Goal: Task Accomplishment & Management: Use online tool/utility

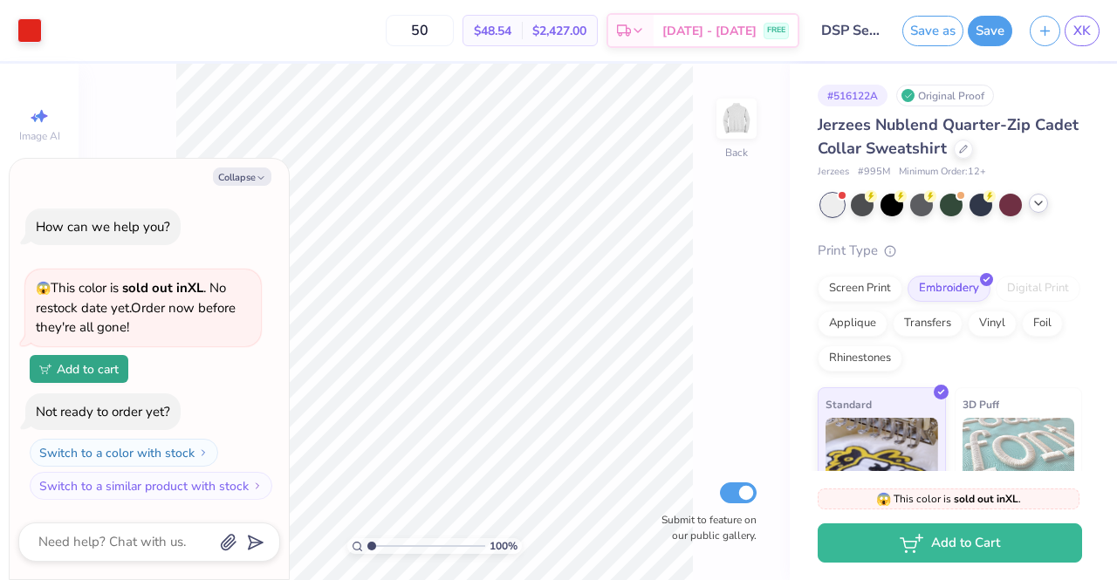
click at [1042, 211] on div at bounding box center [1037, 203] width 19 height 19
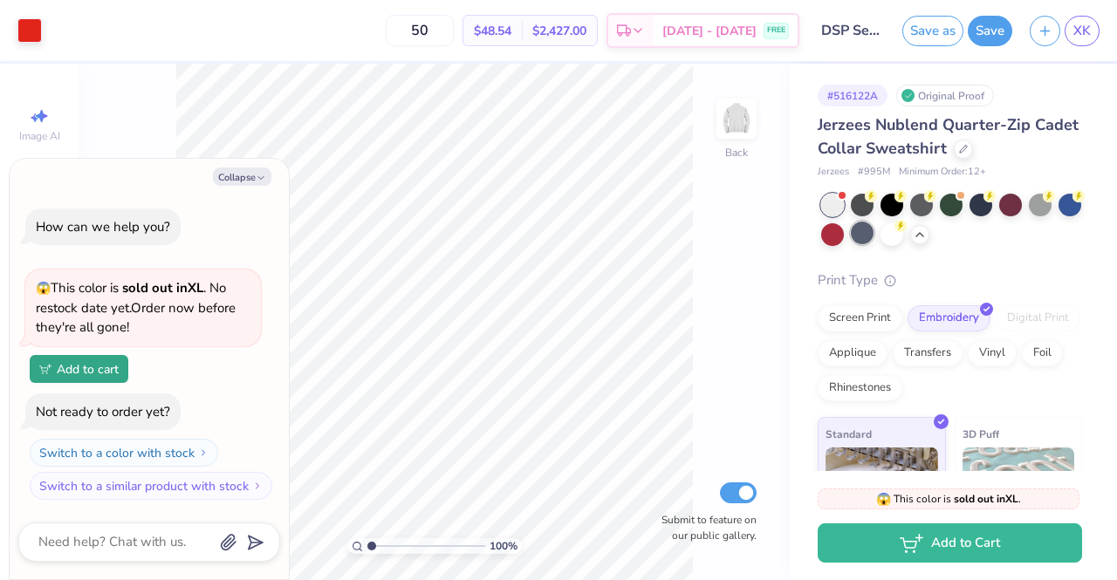
click at [873, 236] on div at bounding box center [862, 233] width 23 height 23
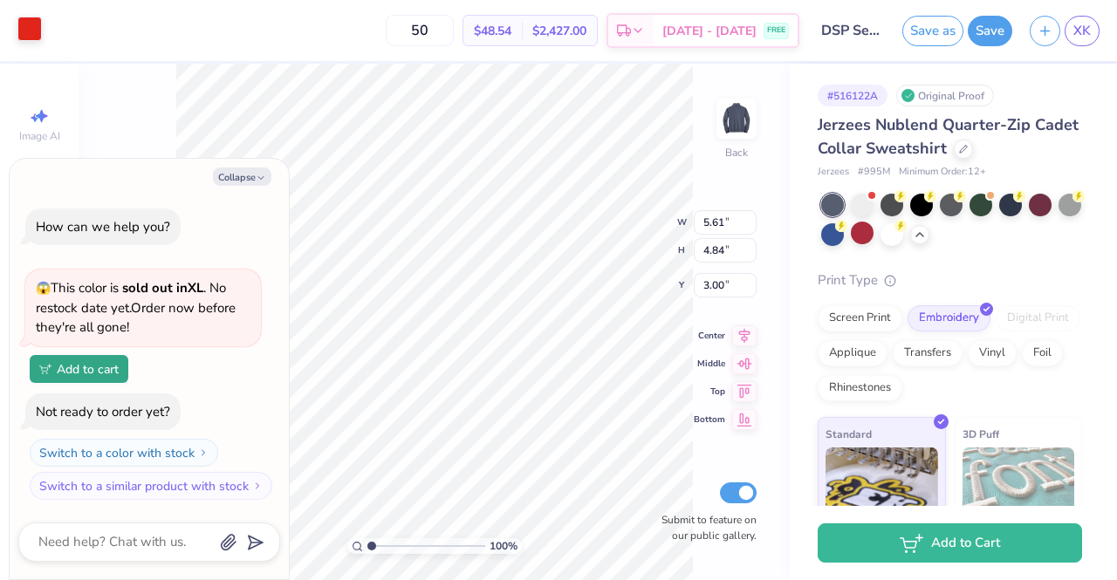
click at [40, 21] on div at bounding box center [29, 29] width 24 height 24
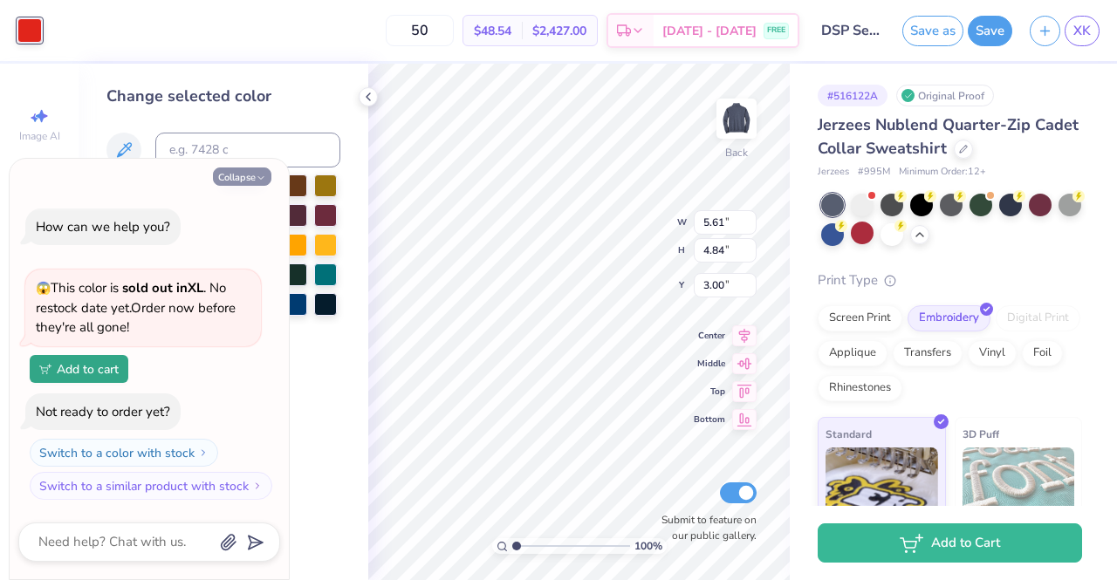
click at [266, 173] on icon "button" at bounding box center [261, 178] width 10 height 10
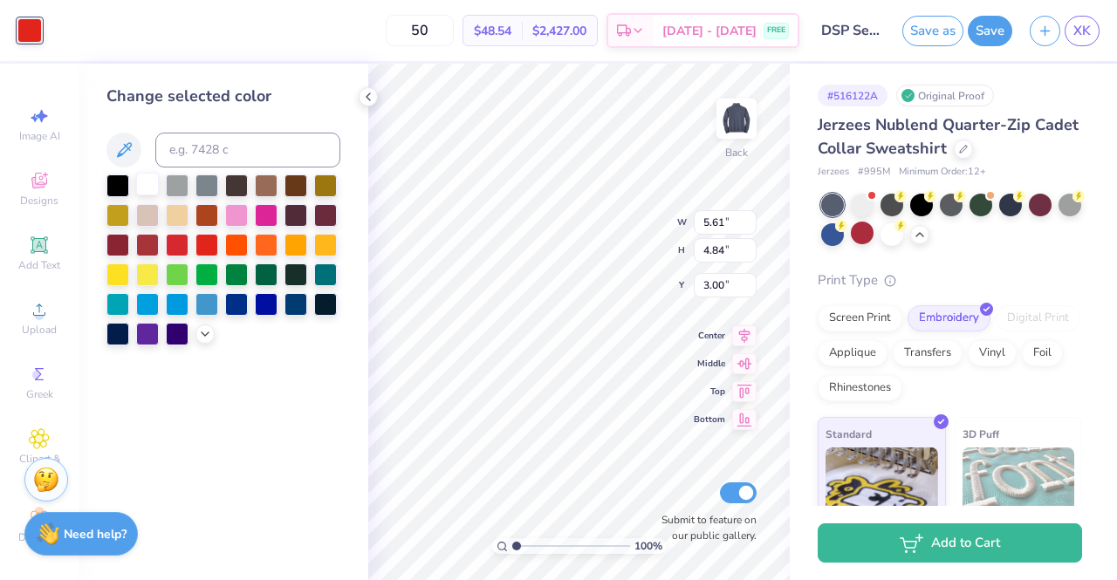
click at [148, 190] on div at bounding box center [147, 184] width 23 height 23
click at [1058, 215] on div at bounding box center [1069, 203] width 23 height 23
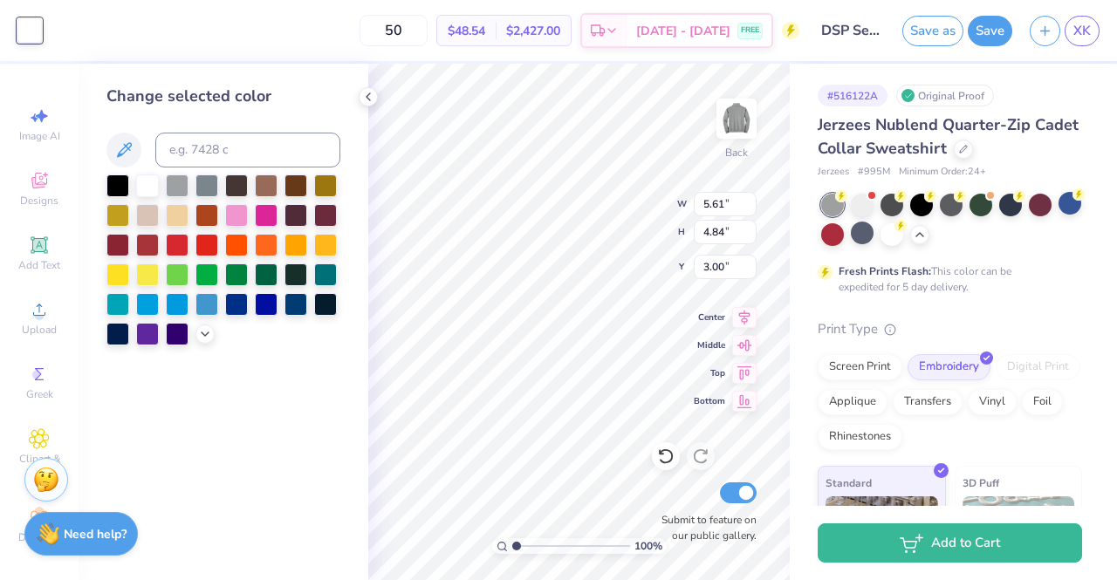
click at [877, 240] on div at bounding box center [951, 220] width 261 height 52
click at [844, 237] on div at bounding box center [832, 233] width 23 height 23
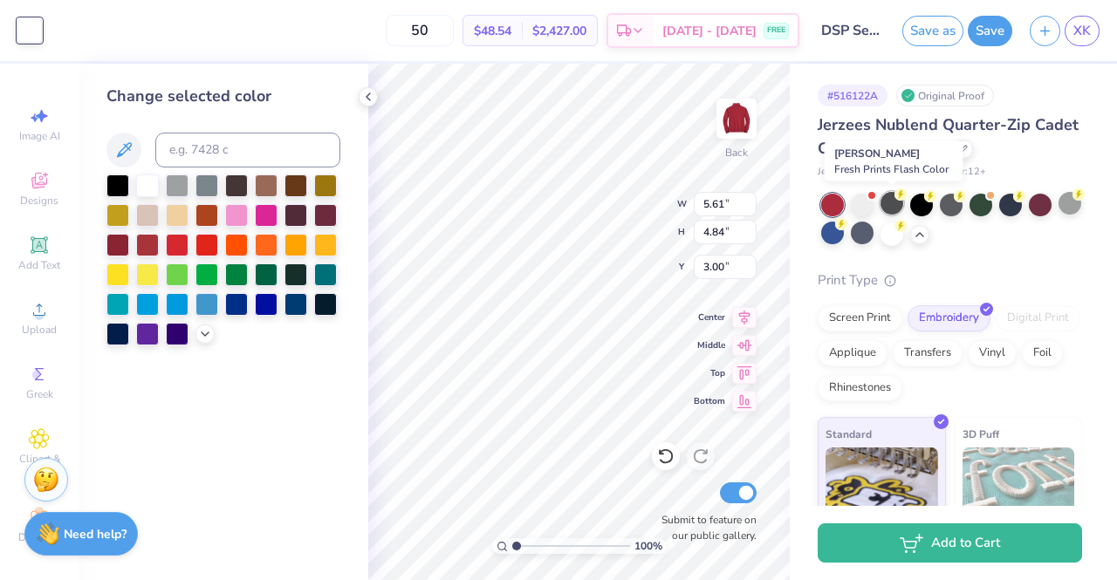
click at [885, 207] on div at bounding box center [891, 203] width 23 height 23
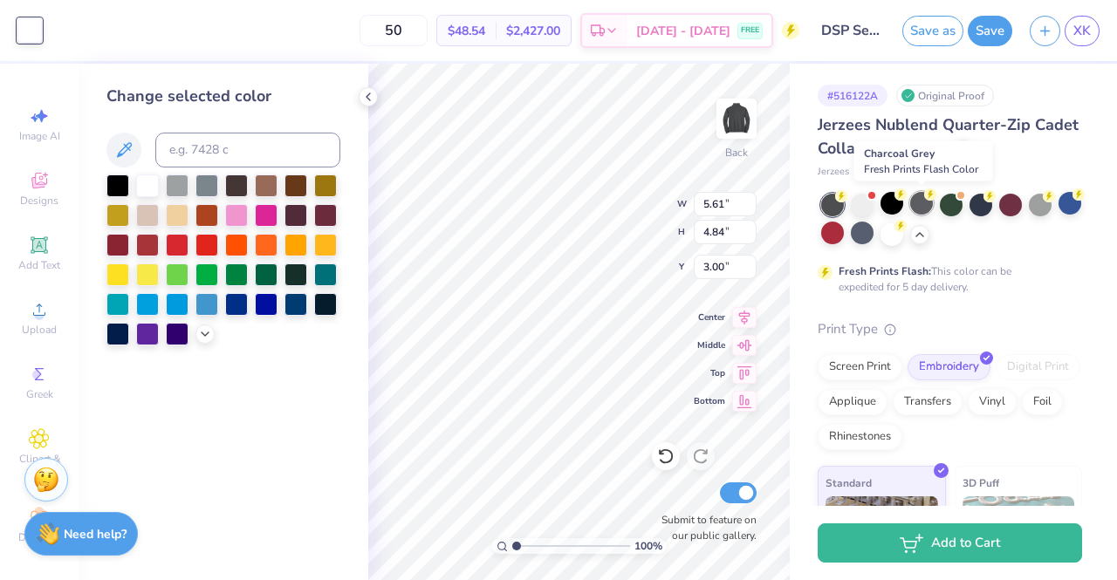
click at [918, 202] on div at bounding box center [921, 203] width 23 height 23
click at [937, 208] on div at bounding box center [951, 220] width 261 height 52
click at [946, 207] on div at bounding box center [950, 203] width 23 height 23
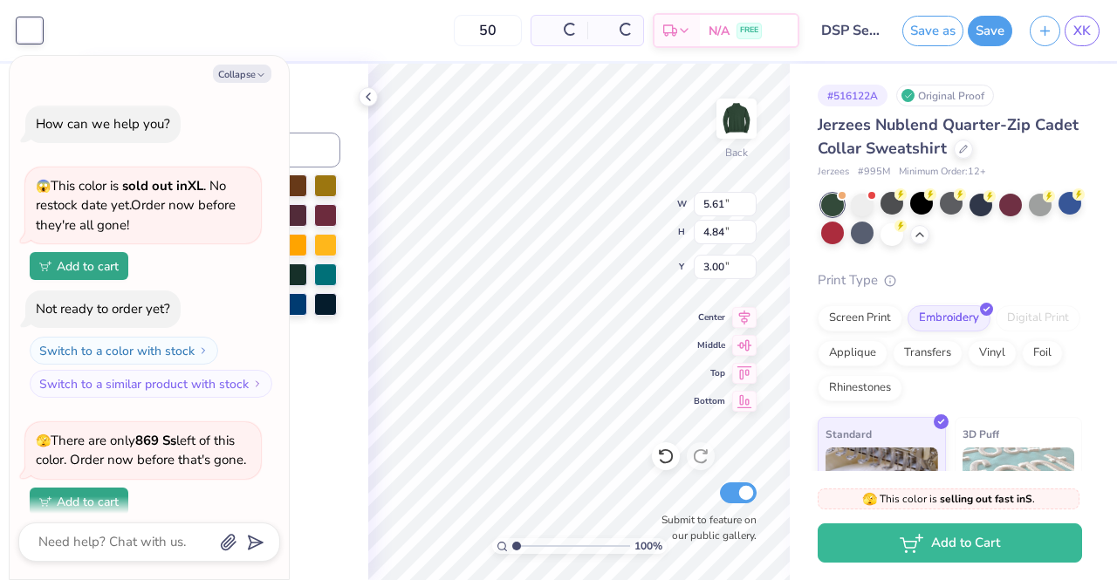
scroll to position [133, 0]
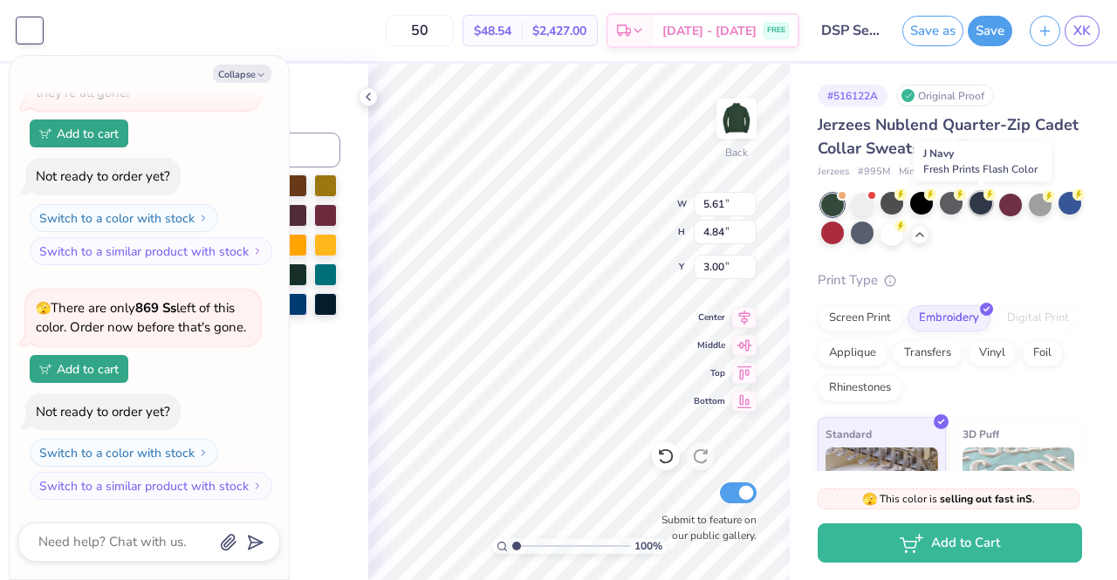
click at [977, 206] on div at bounding box center [980, 203] width 23 height 23
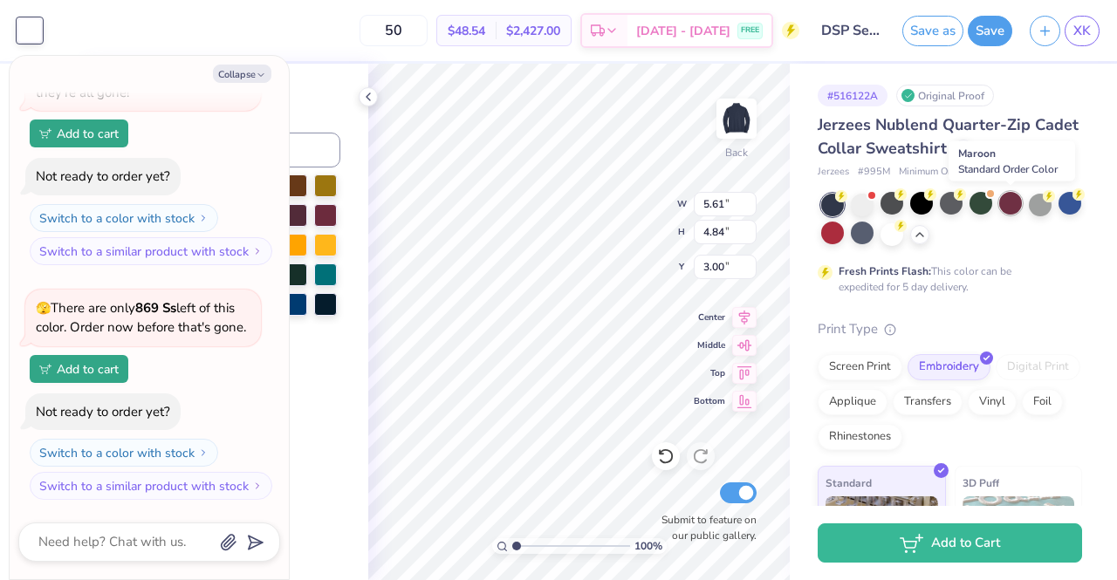
click at [999, 207] on div at bounding box center [1010, 203] width 23 height 23
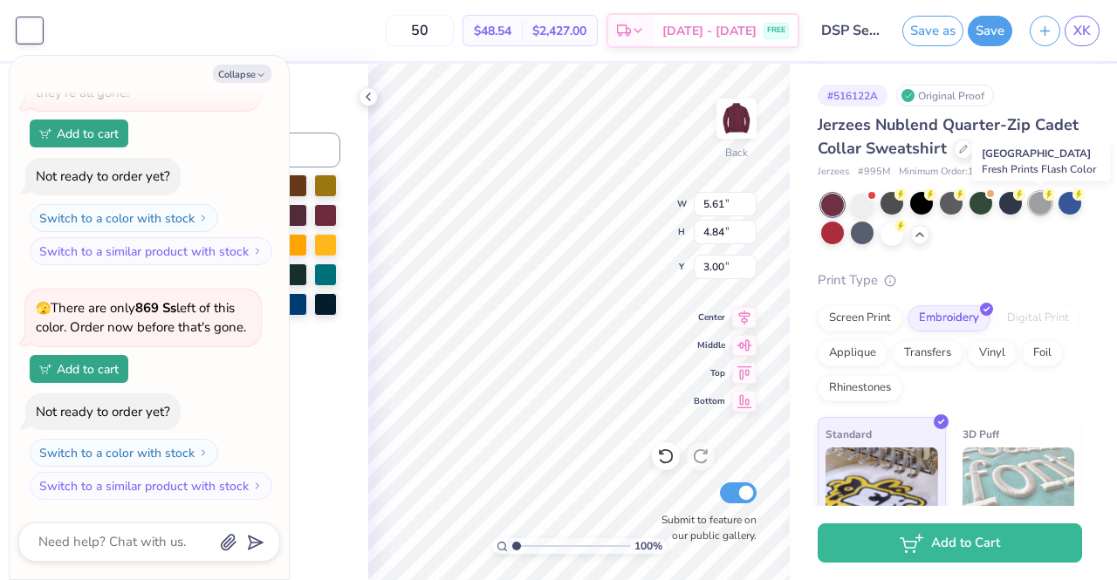
click at [1032, 207] on div at bounding box center [1039, 203] width 23 height 23
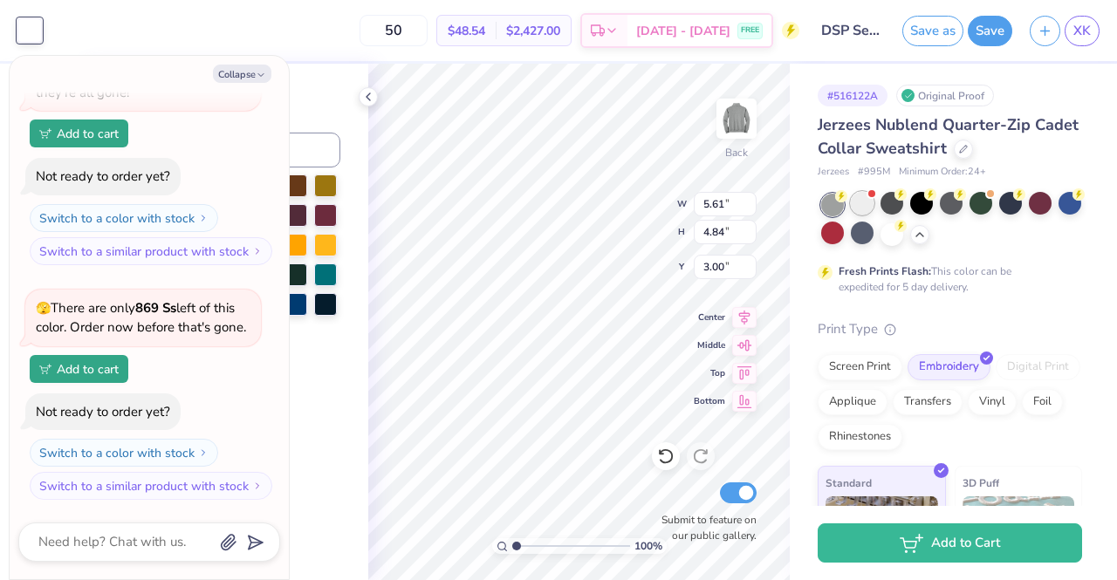
click at [861, 208] on div at bounding box center [862, 203] width 23 height 23
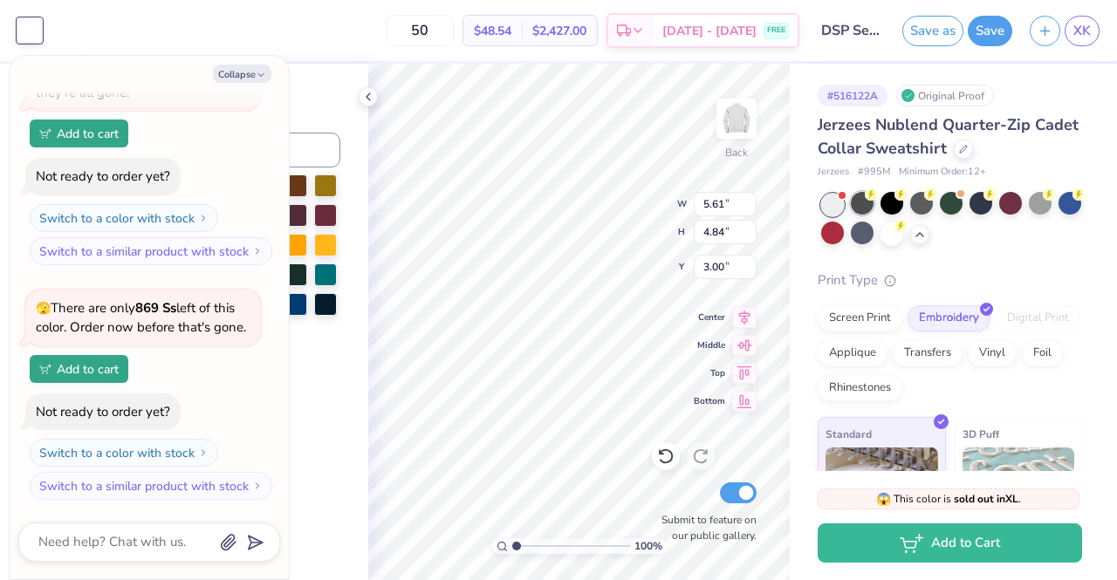
scroll to position [387, 0]
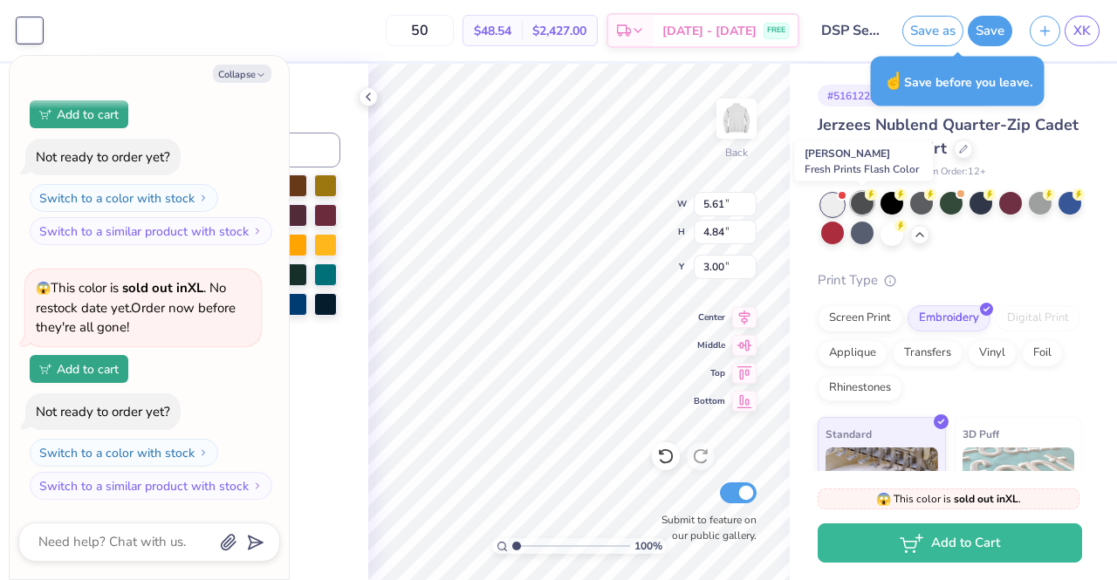
click at [859, 205] on div at bounding box center [862, 203] width 23 height 23
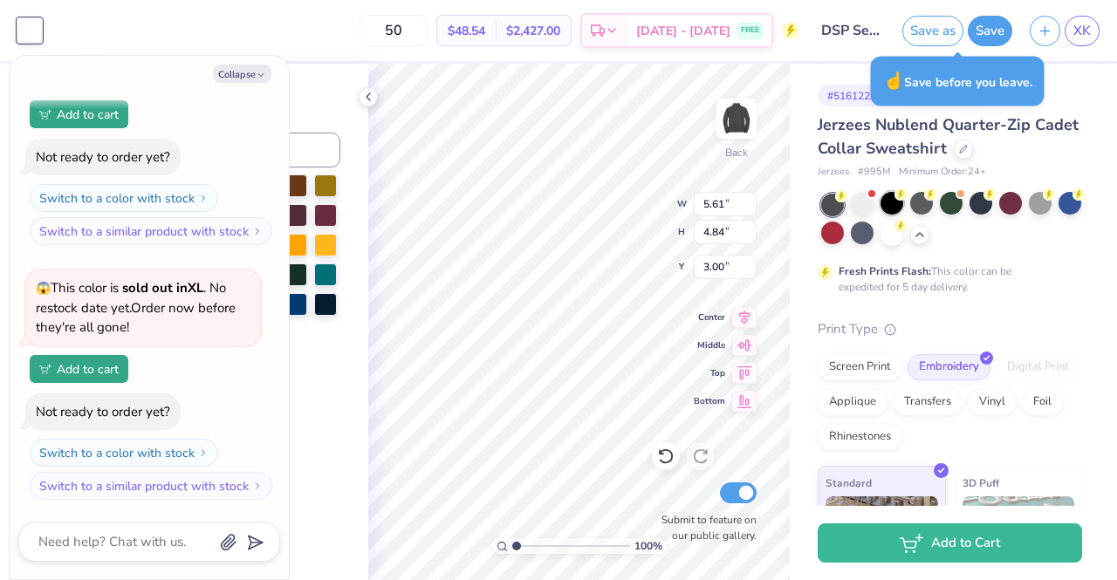
click at [898, 201] on div at bounding box center [891, 203] width 23 height 23
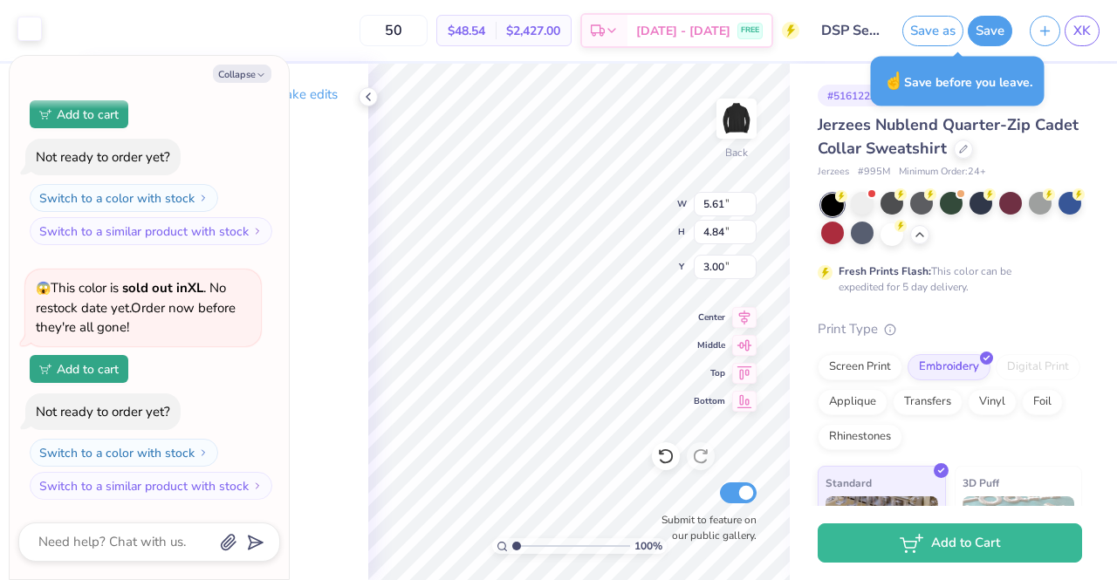
click at [24, 38] on div at bounding box center [29, 29] width 24 height 24
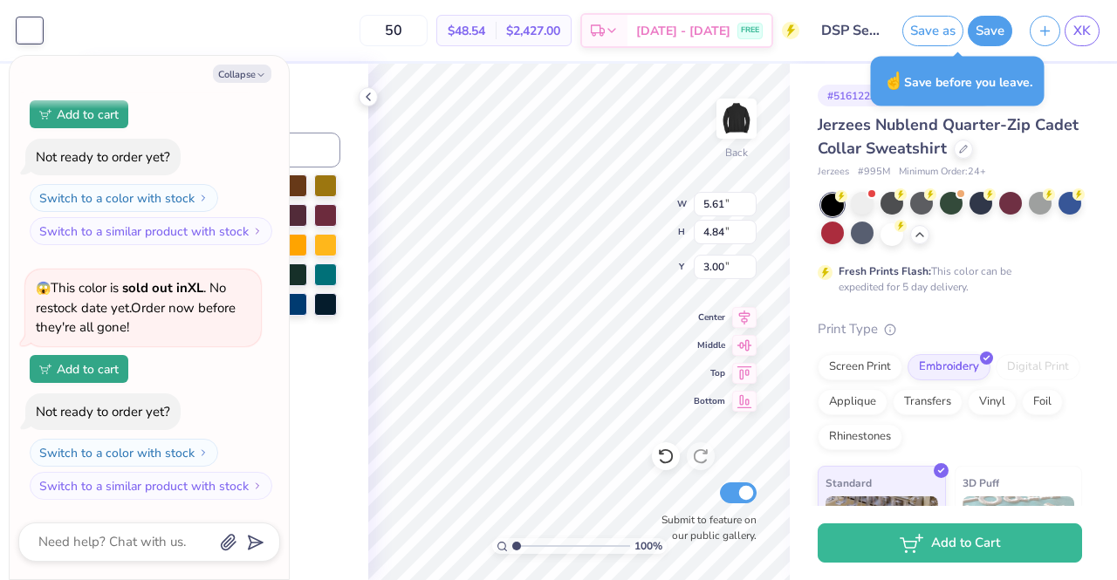
click at [8, 25] on div "Art colors" at bounding box center [21, 30] width 42 height 61
click at [21, 29] on div at bounding box center [29, 30] width 24 height 24
click at [238, 83] on div "Collapse How can we help you? 😱 This color is sold out in XL . No restock date …" at bounding box center [149, 317] width 279 height 523
click at [234, 68] on button "Collapse" at bounding box center [242, 74] width 58 height 18
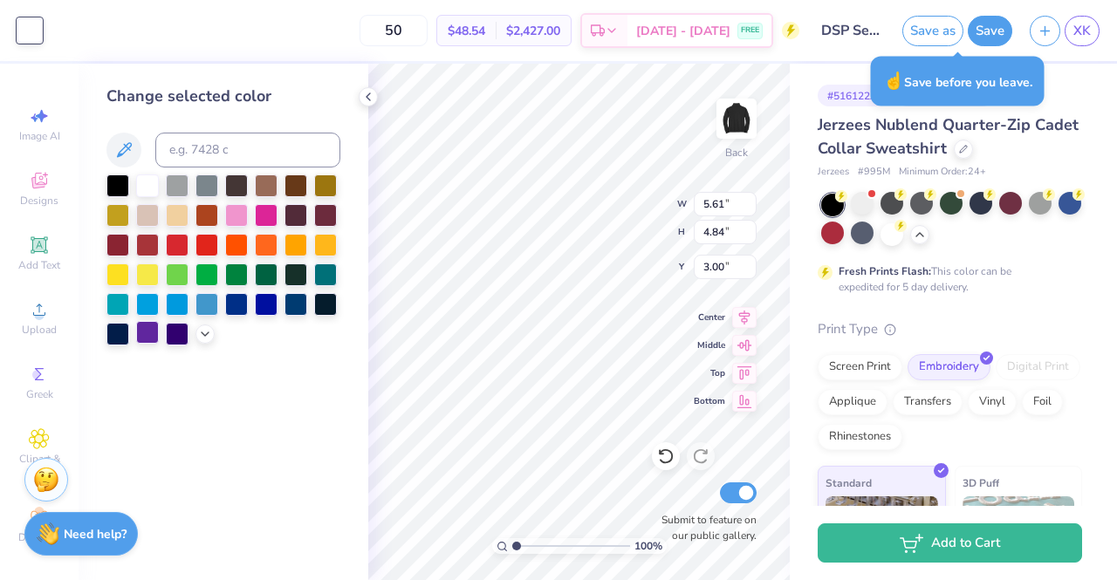
click at [147, 340] on div at bounding box center [147, 332] width 23 height 23
click at [866, 204] on div at bounding box center [862, 203] width 23 height 23
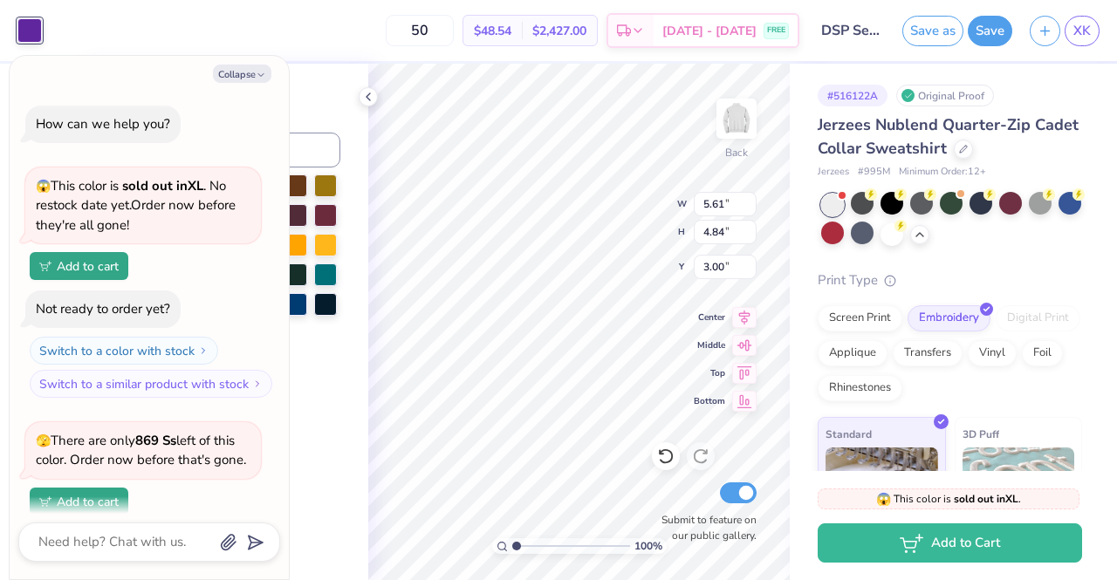
scroll to position [642, 0]
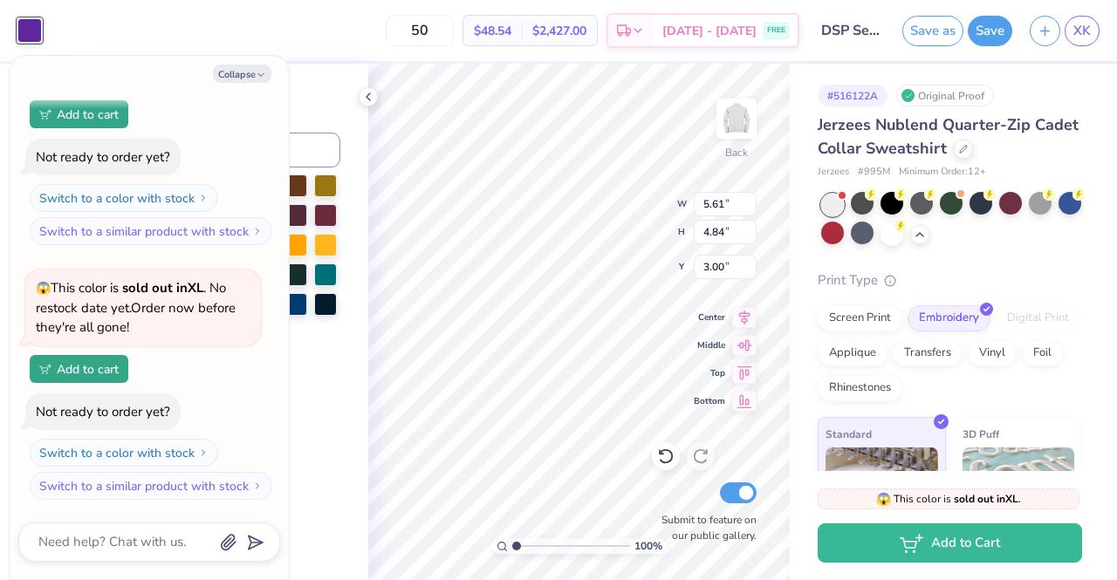
click at [814, 244] on div "# 516122A Original Proof Jerzees Nublend Quarter-Zip Cadet Collar Sweatshirt Je…" at bounding box center [952, 370] width 327 height 613
click at [821, 244] on div at bounding box center [951, 220] width 261 height 52
click at [1058, 215] on div at bounding box center [1069, 203] width 23 height 23
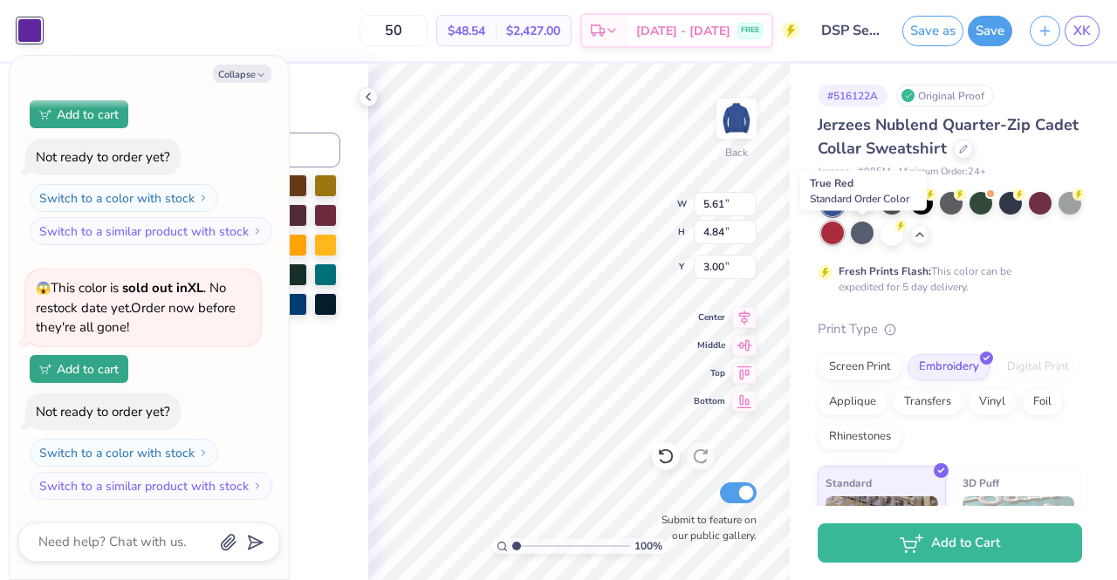
click at [844, 236] on div at bounding box center [832, 233] width 23 height 23
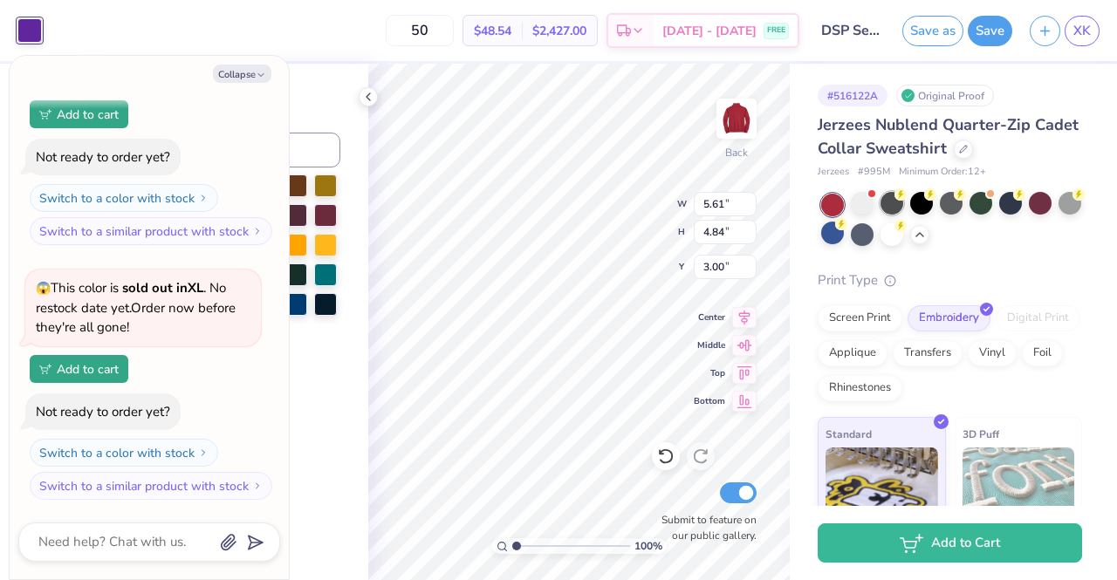
drag, startPoint x: 885, startPoint y: 237, endPoint x: 899, endPoint y: 209, distance: 31.2
click at [873, 237] on div at bounding box center [862, 234] width 23 height 23
click at [899, 208] on div at bounding box center [891, 203] width 23 height 23
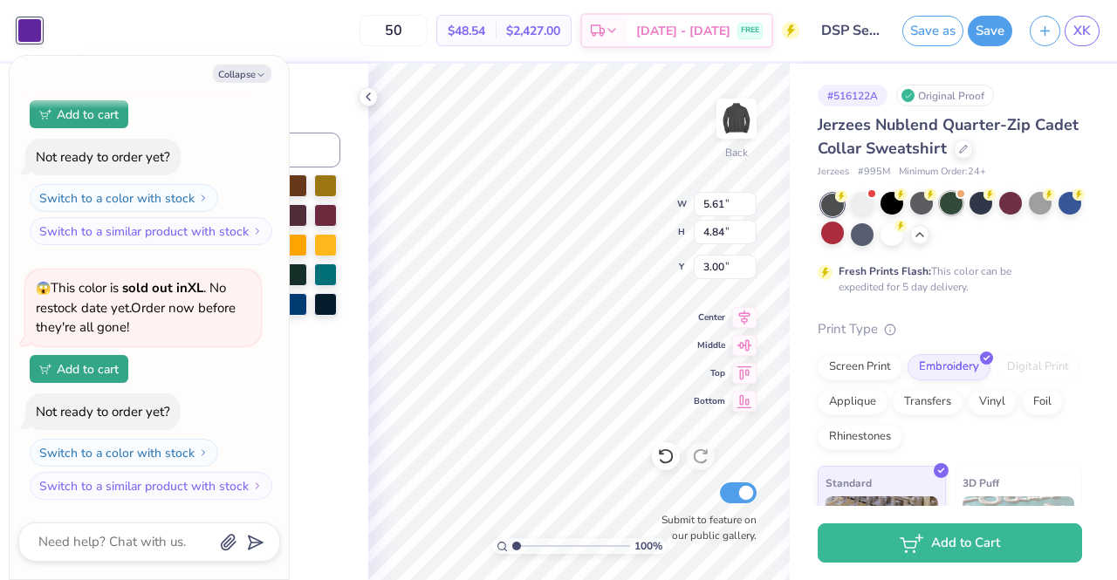
click at [939, 201] on div at bounding box center [950, 203] width 23 height 23
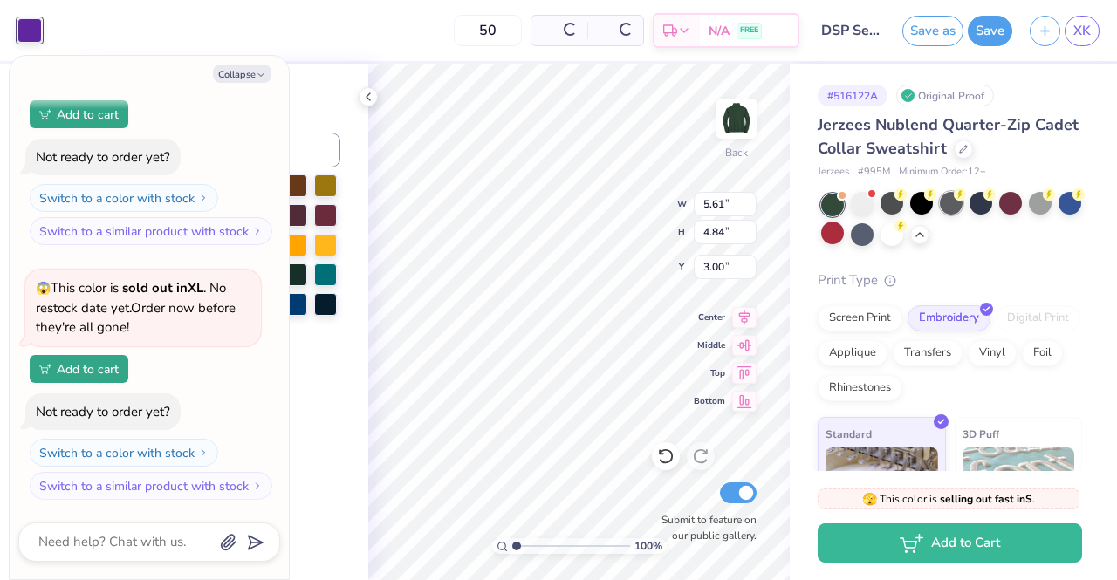
scroll to position [877, 0]
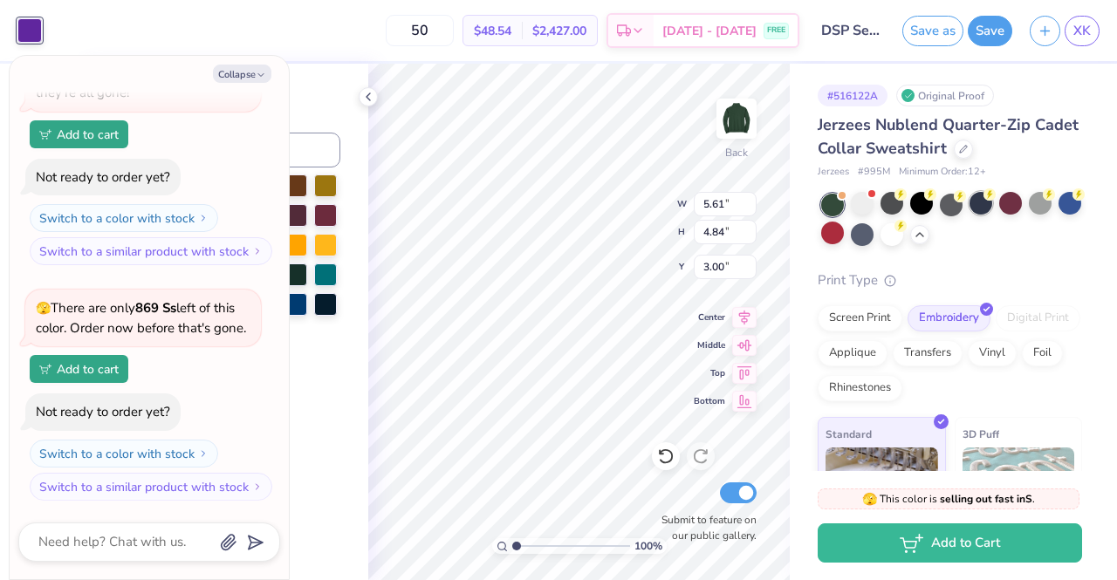
click at [972, 199] on div at bounding box center [980, 203] width 23 height 23
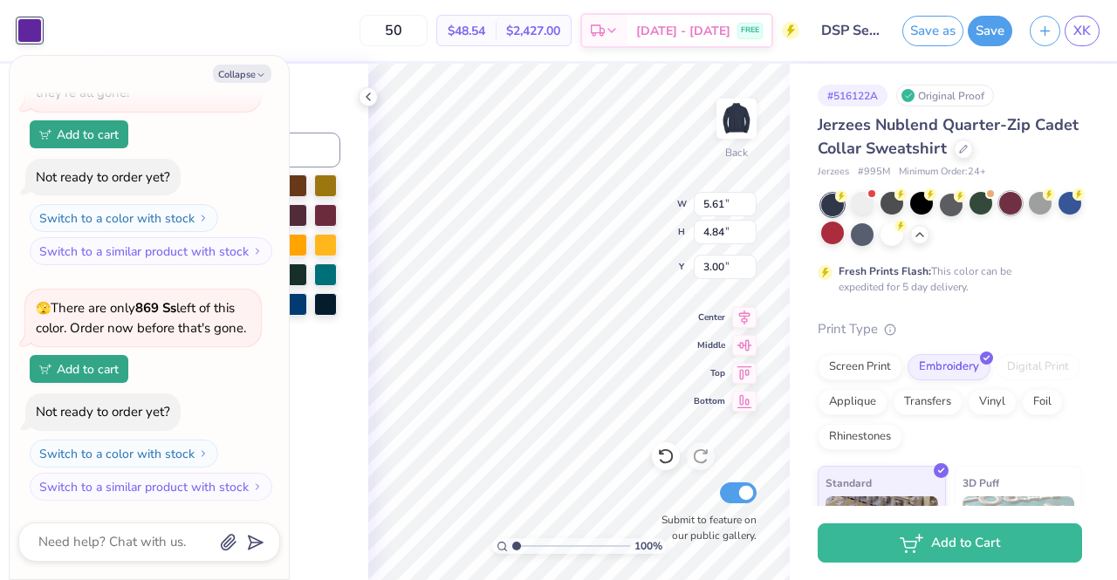
click at [1002, 202] on div at bounding box center [1010, 203] width 23 height 23
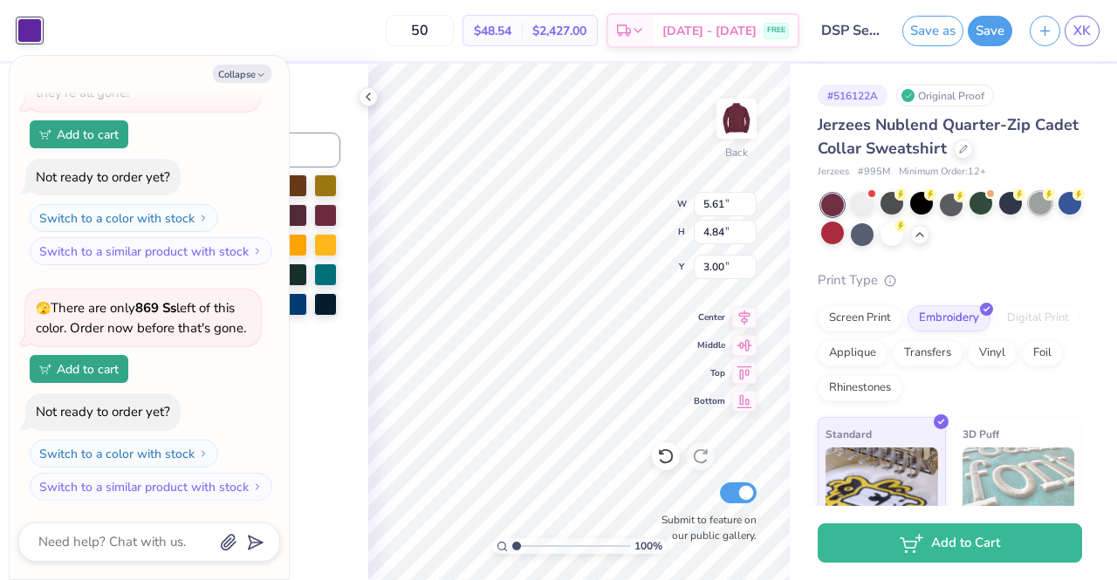
click at [1050, 202] on div at bounding box center [1039, 203] width 23 height 23
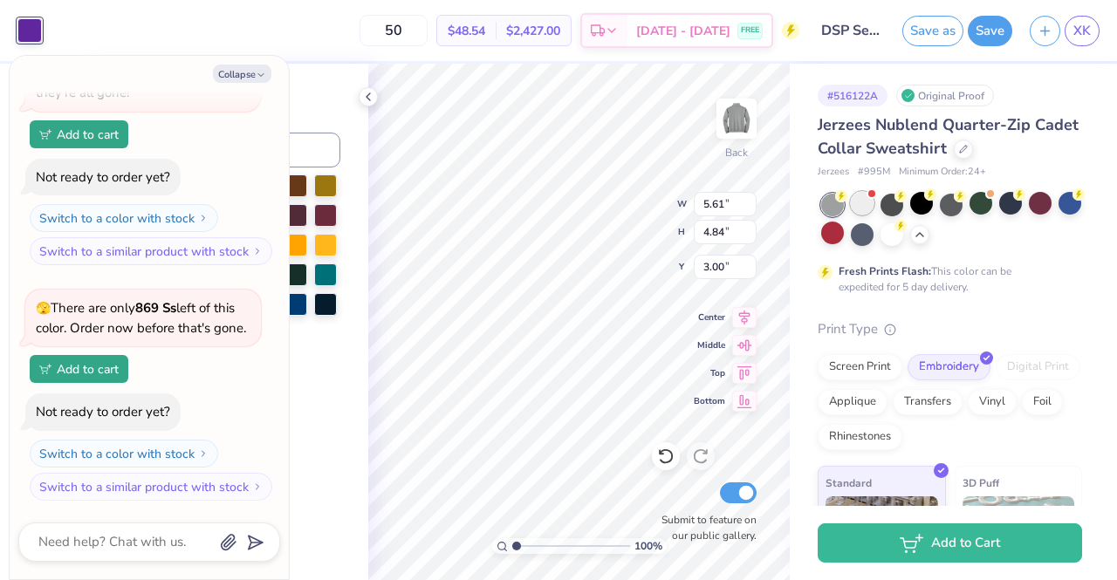
drag, startPoint x: 884, startPoint y: 206, endPoint x: 872, endPoint y: 207, distance: 11.4
click at [884, 207] on div at bounding box center [891, 205] width 23 height 23
click at [872, 207] on div at bounding box center [862, 203] width 23 height 23
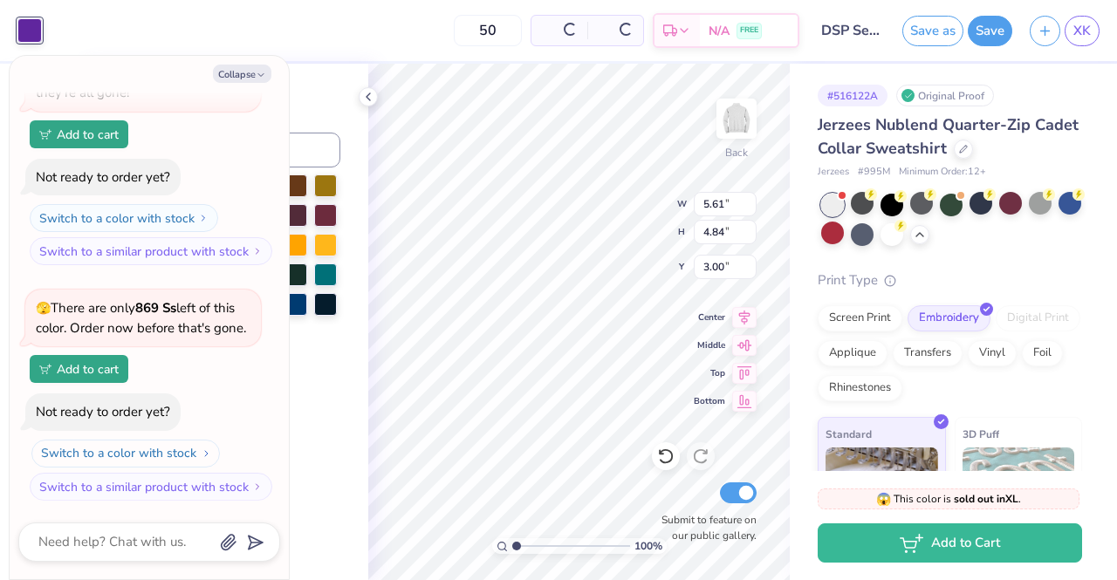
scroll to position [1131, 0]
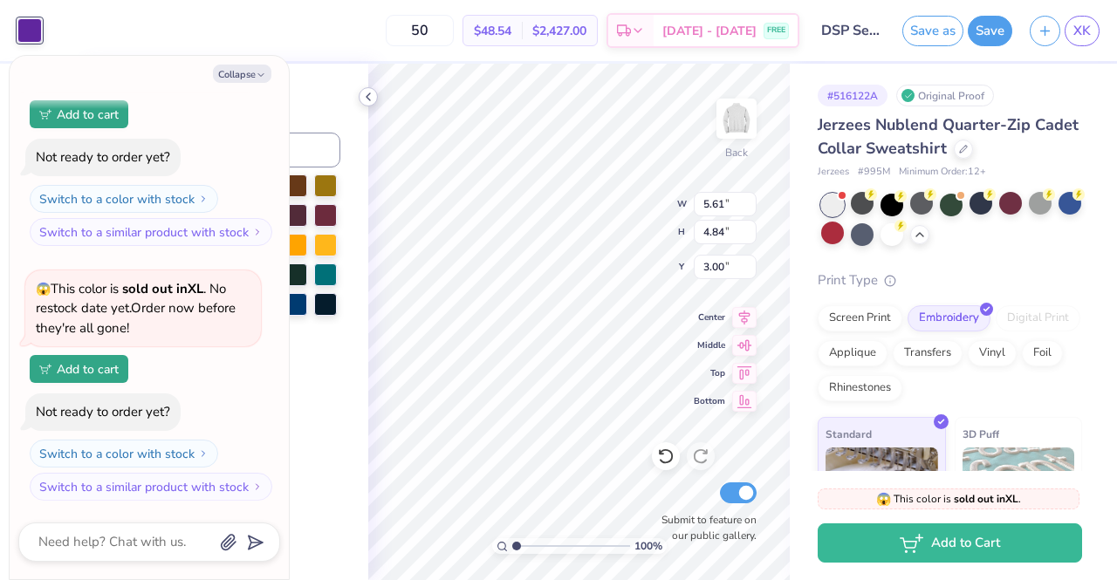
type textarea "x"
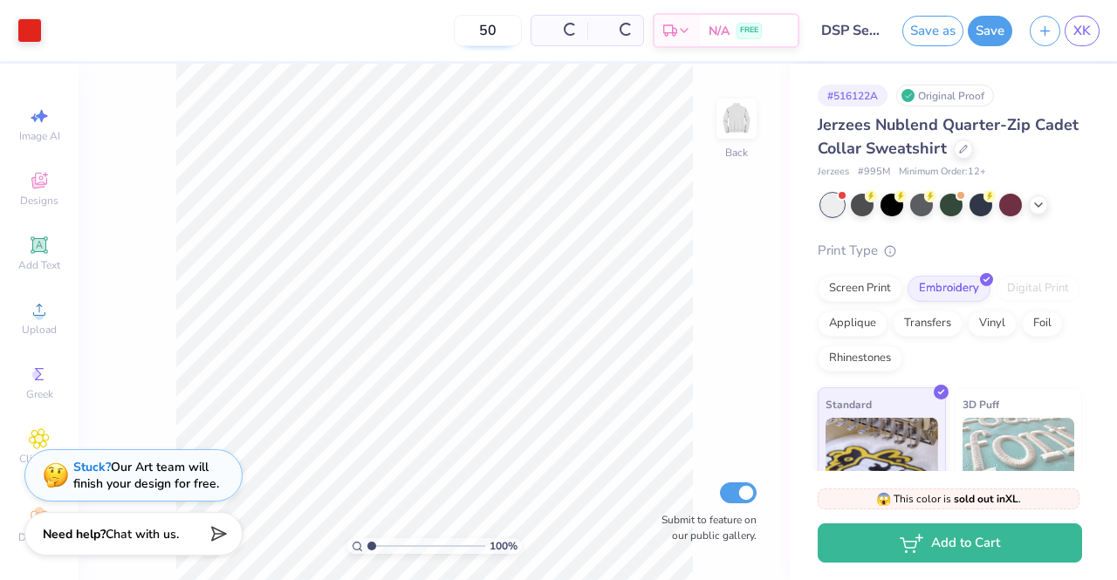
click at [489, 29] on input "50" at bounding box center [488, 30] width 68 height 31
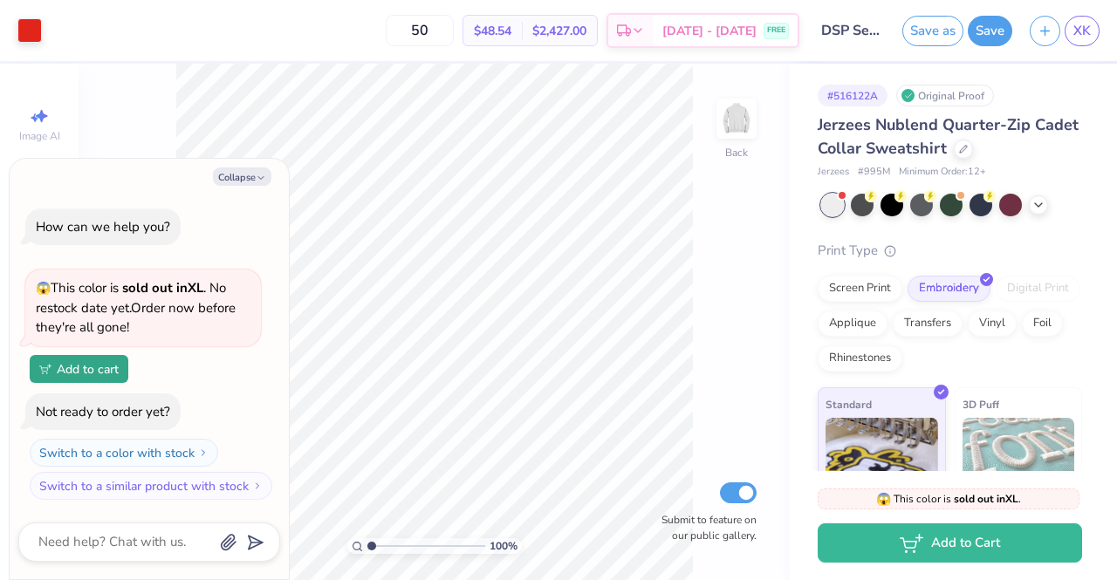
type input "5"
type input "45"
click at [254, 174] on button "Collapse" at bounding box center [242, 176] width 58 height 18
type textarea "x"
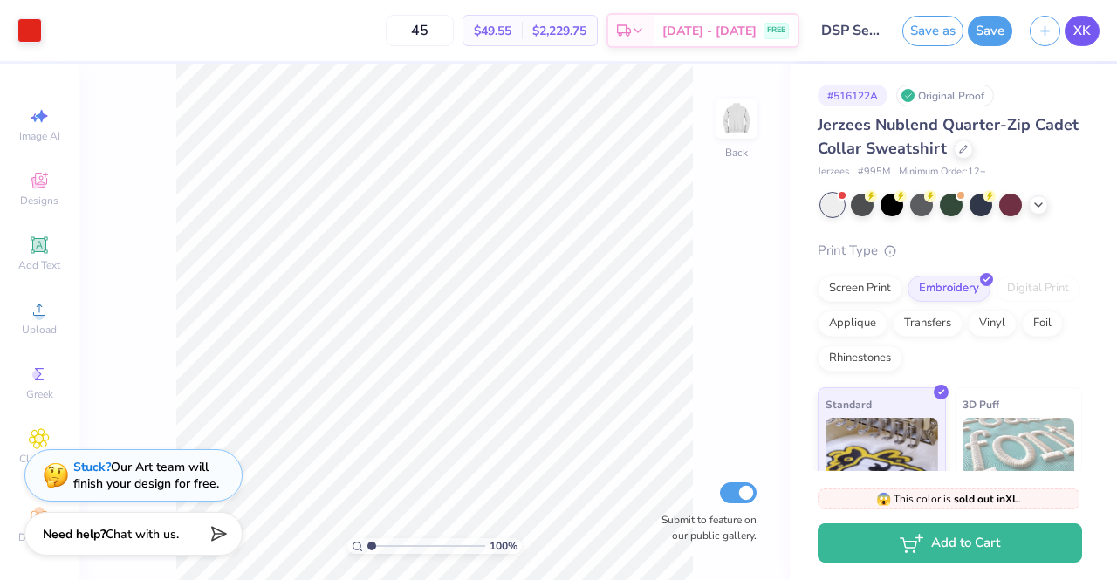
click at [1094, 37] on link "XK" at bounding box center [1081, 31] width 35 height 31
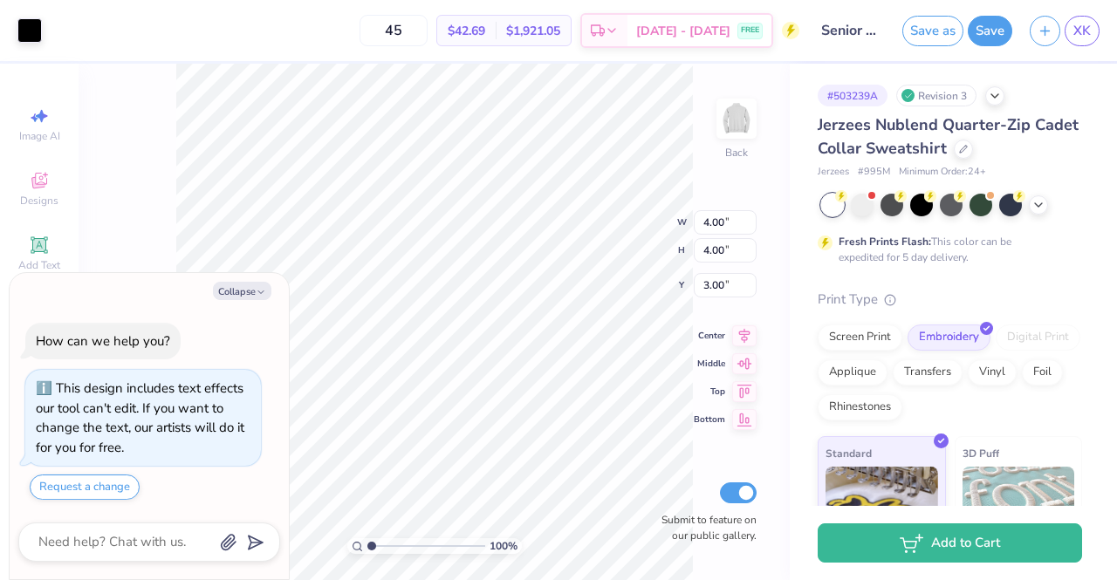
type textarea "x"
type input "6.7"
type textarea "x"
type input "6.7"
click at [438, 549] on input "range" at bounding box center [426, 546] width 118 height 16
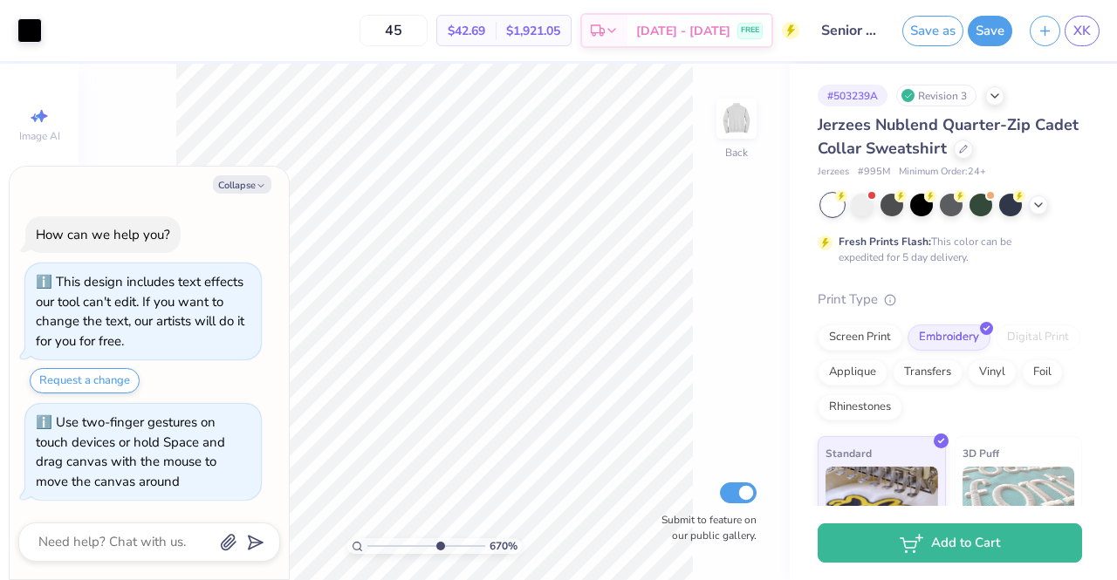
click at [384, 579] on html "Art colors 45 $42.69 Per Item $1,921.05 Total Est. Delivery Sep 20 - 23 FREE De…" at bounding box center [558, 290] width 1117 height 580
click at [236, 177] on button "Collapse" at bounding box center [242, 184] width 58 height 18
type textarea "x"
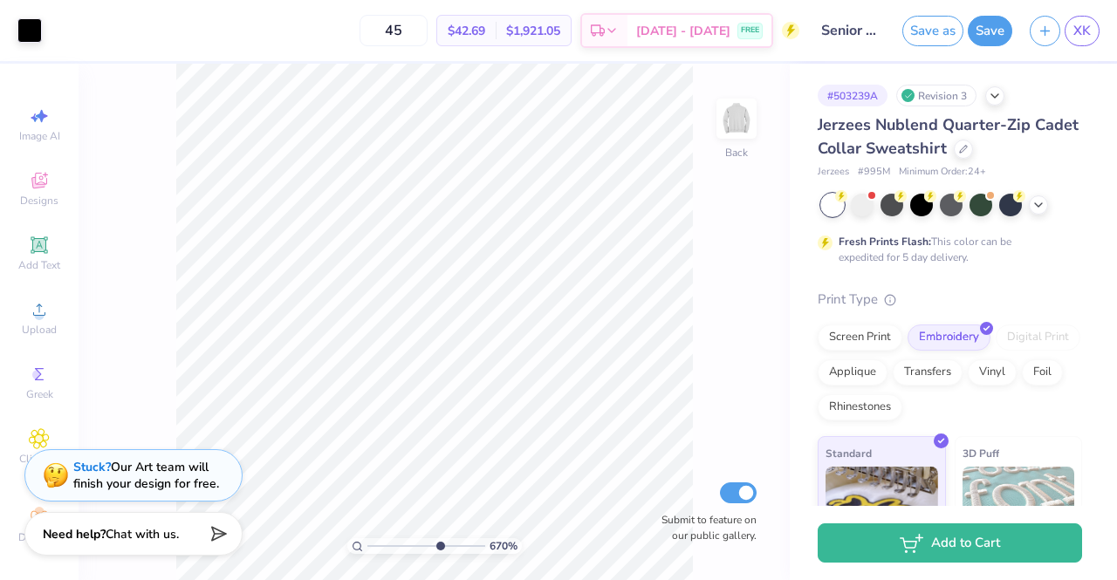
click at [540, 338] on div "670 % Back Submit to feature on our public gallery." at bounding box center [434, 322] width 711 height 516
drag, startPoint x: 418, startPoint y: 548, endPoint x: 372, endPoint y: 539, distance: 47.0
type input "1.22"
click at [373, 539] on input "range" at bounding box center [426, 546] width 118 height 16
type input "4.8"
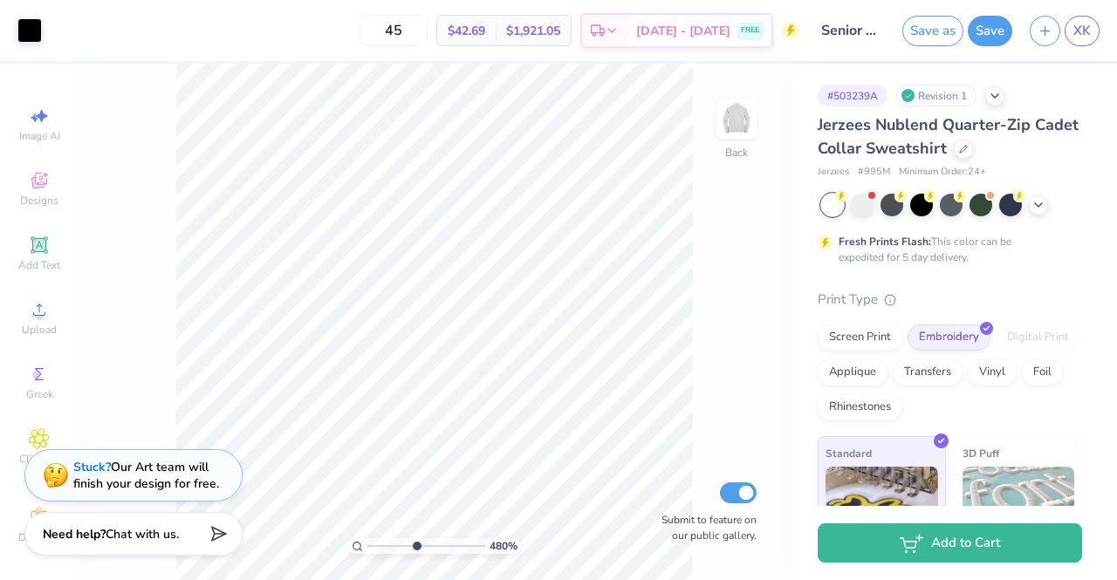
click at [415, 546] on input "range" at bounding box center [426, 546] width 118 height 16
click at [833, 196] on div at bounding box center [832, 205] width 23 height 23
type input "2.86"
click at [393, 546] on input "range" at bounding box center [426, 546] width 118 height 16
